Goal: Task Accomplishment & Management: Complete application form

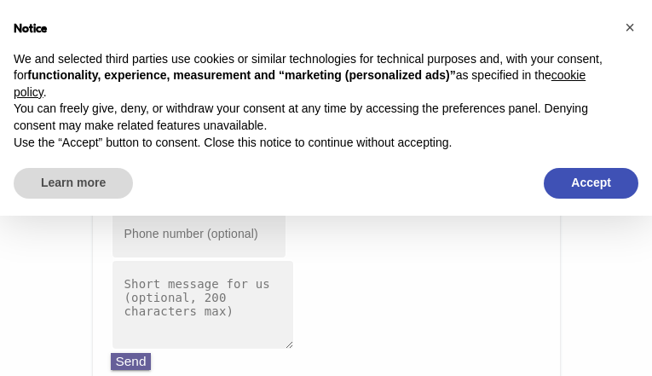
type input "[EMAIL_ADDRESS][DOMAIN_NAME]"
type input "9328050640"
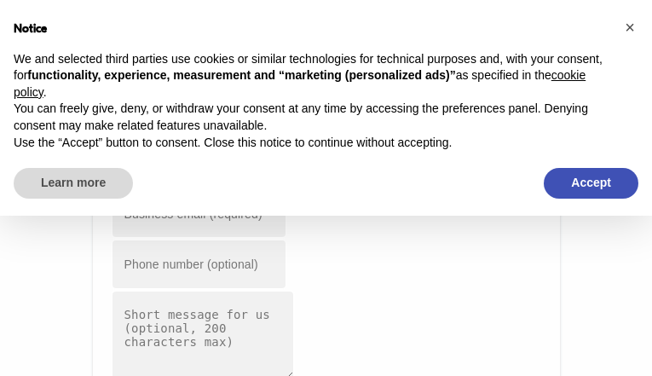
type input "[EMAIL_ADDRESS][DOMAIN_NAME]"
type input "5591099630"
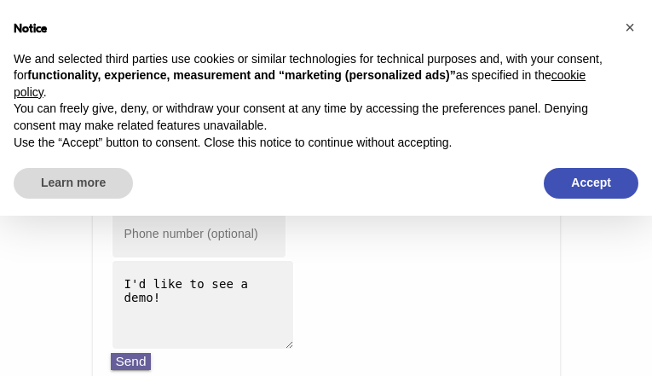
type input "[EMAIL_ADDRESS][DOMAIN_NAME]"
type input "8092911566"
